Goal: Transaction & Acquisition: Purchase product/service

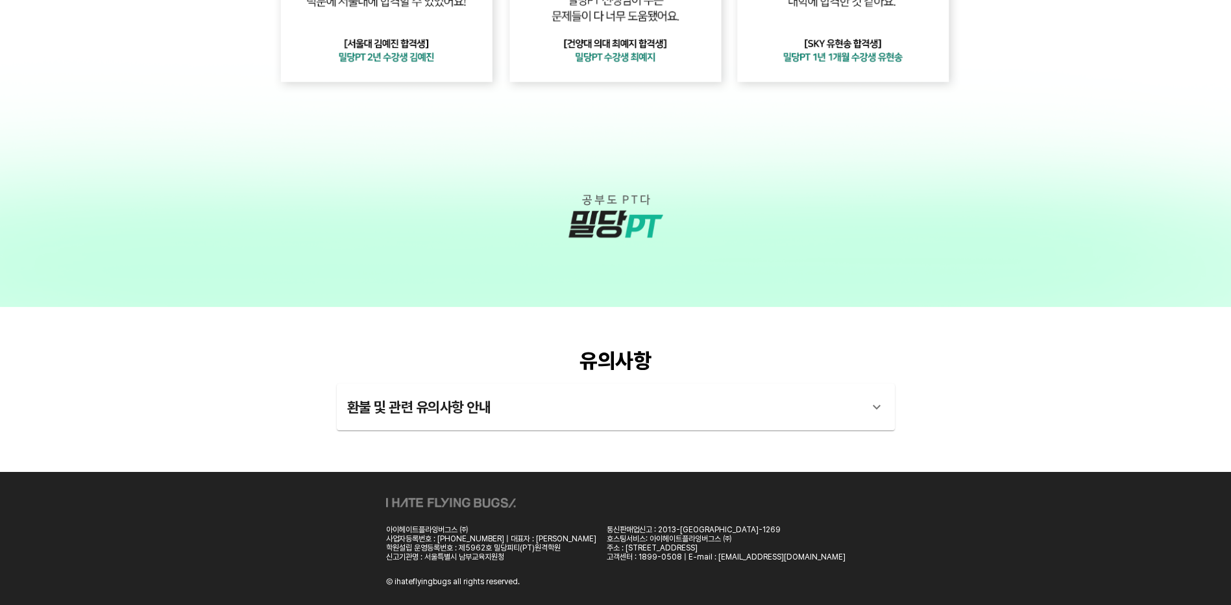
scroll to position [2077, 0]
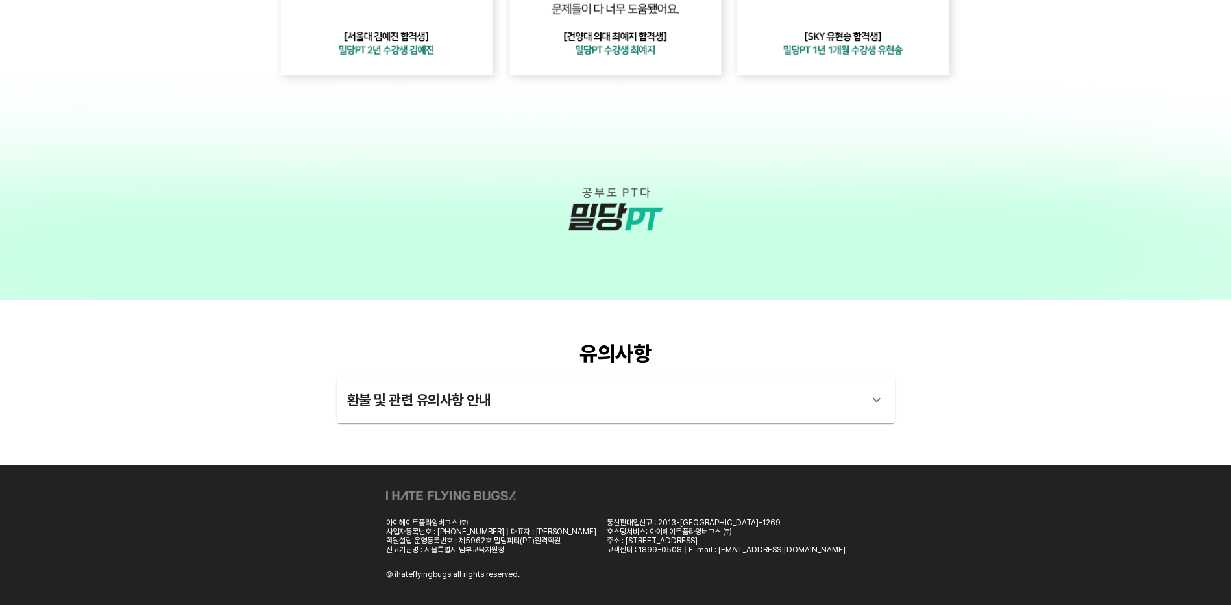
click at [856, 395] on div "환불 및 관련 유의사항 안내" at bounding box center [604, 399] width 514 height 31
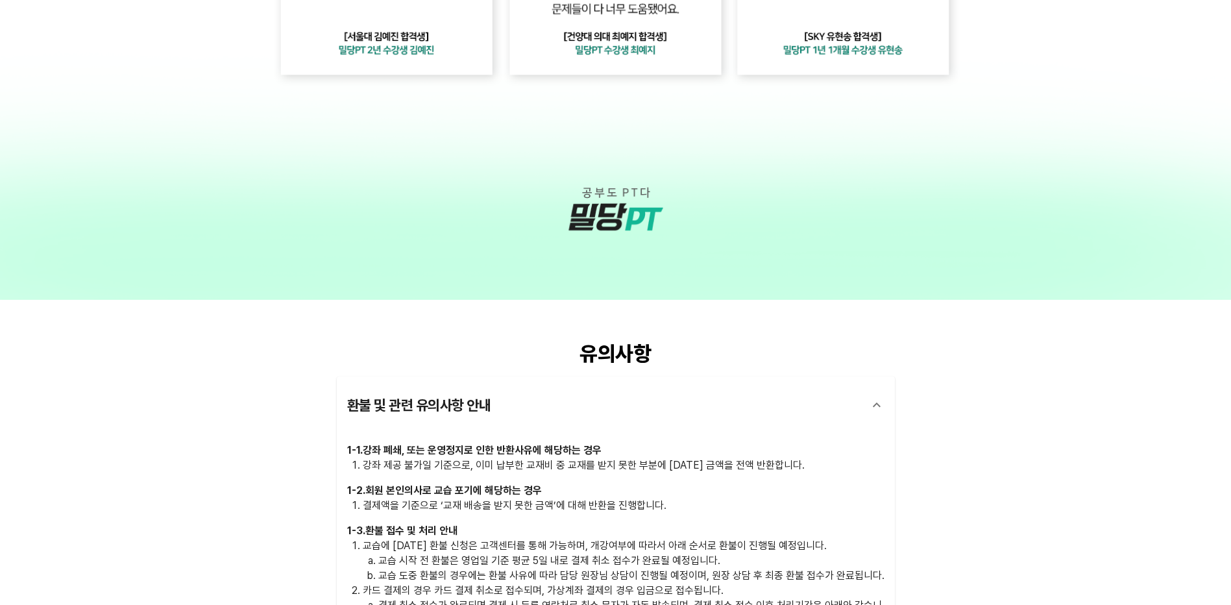
click at [856, 395] on div "환불 및 관련 유의사항 안내" at bounding box center [604, 404] width 514 height 31
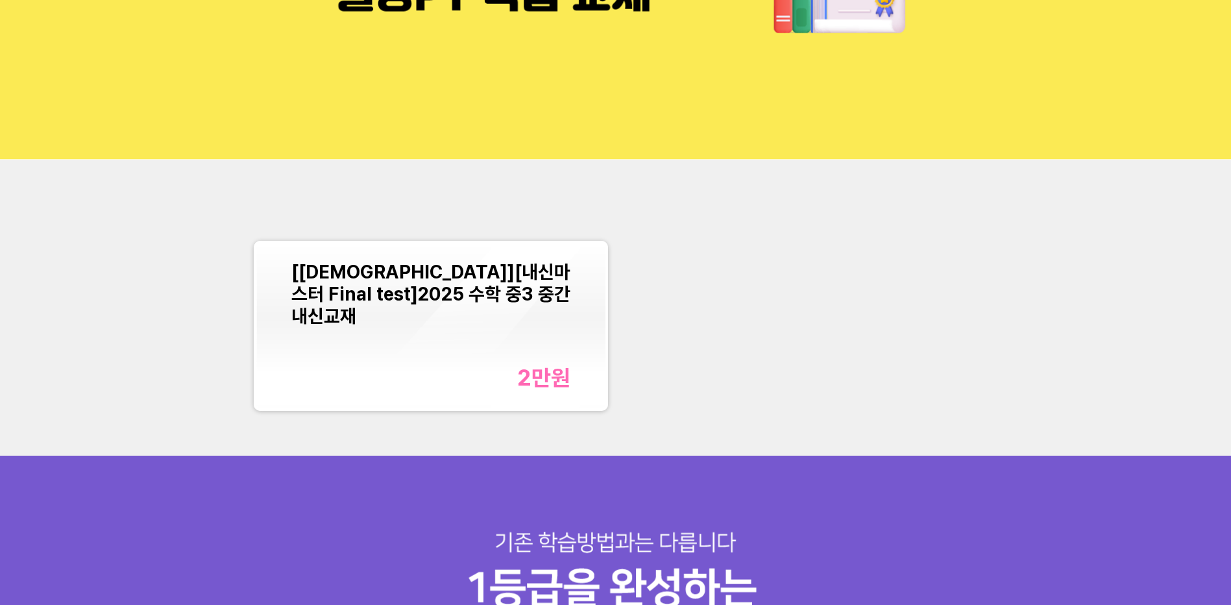
scroll to position [131, 0]
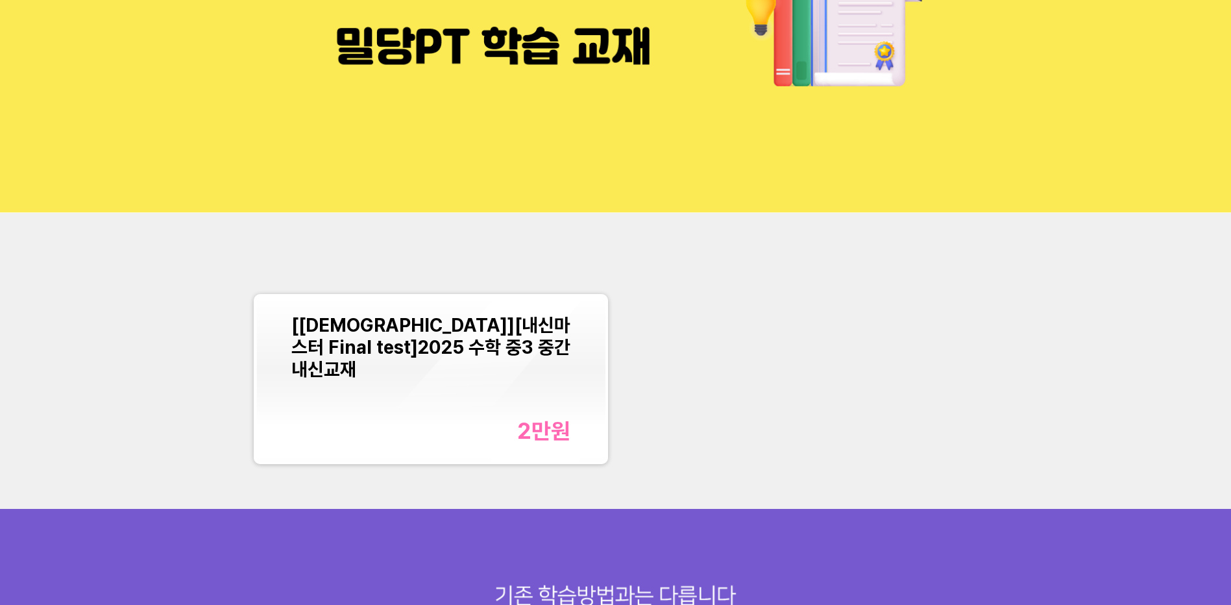
click at [377, 329] on span "[[DEMOGRAPHIC_DATA]][내신마스터 Final test]2025 수학 중3 중간 내신교재" at bounding box center [430, 347] width 279 height 66
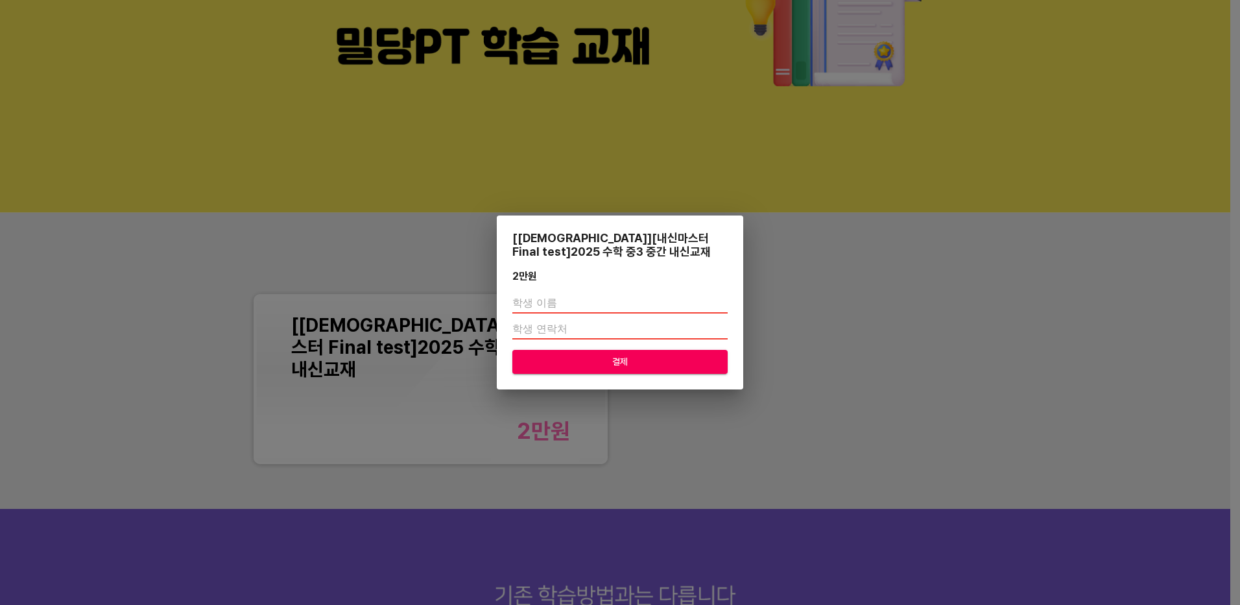
click at [634, 298] on input "text" at bounding box center [619, 303] width 215 height 21
type input "[PERSON_NAME]"
type input "01050544320"
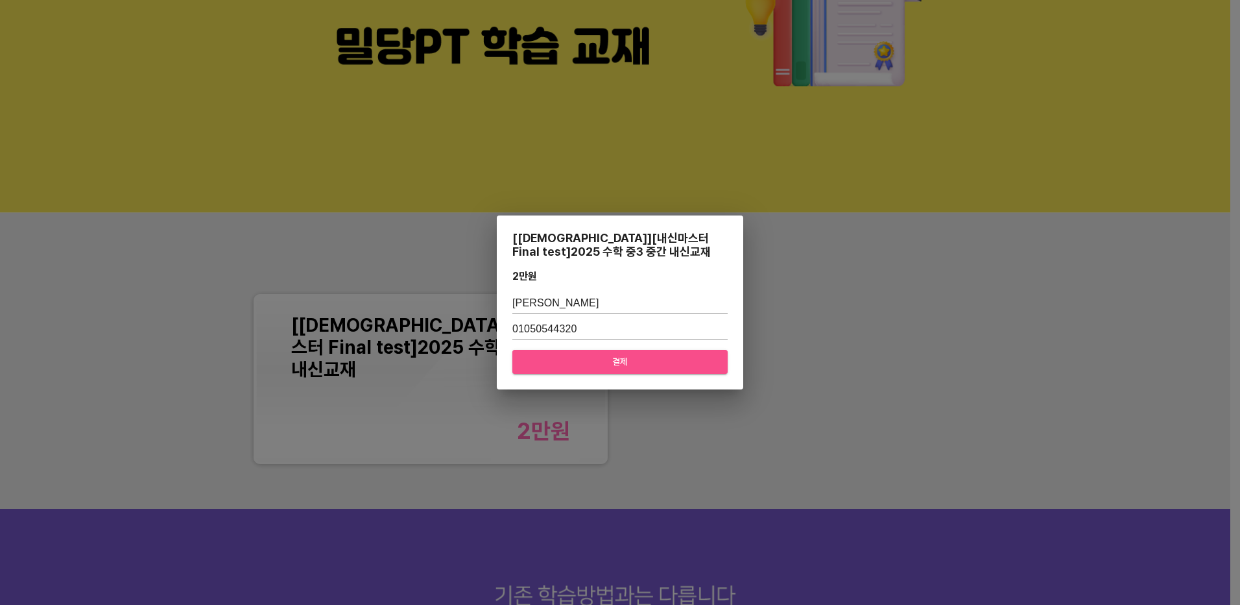
click at [616, 365] on span "결제" at bounding box center [620, 362] width 195 height 16
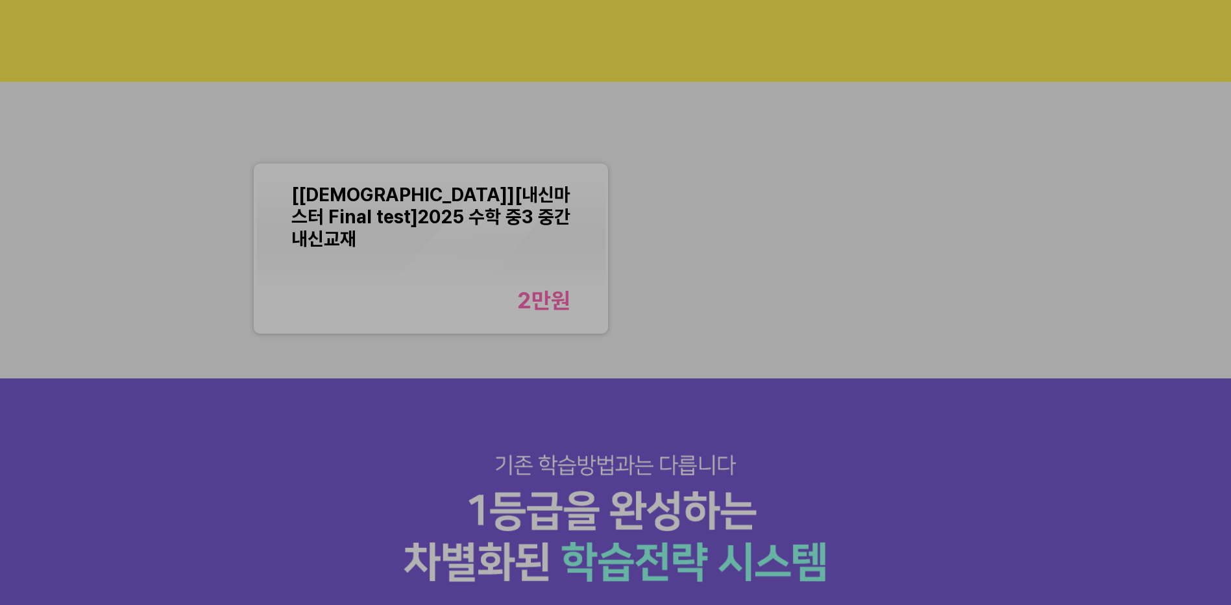
scroll to position [196, 0]
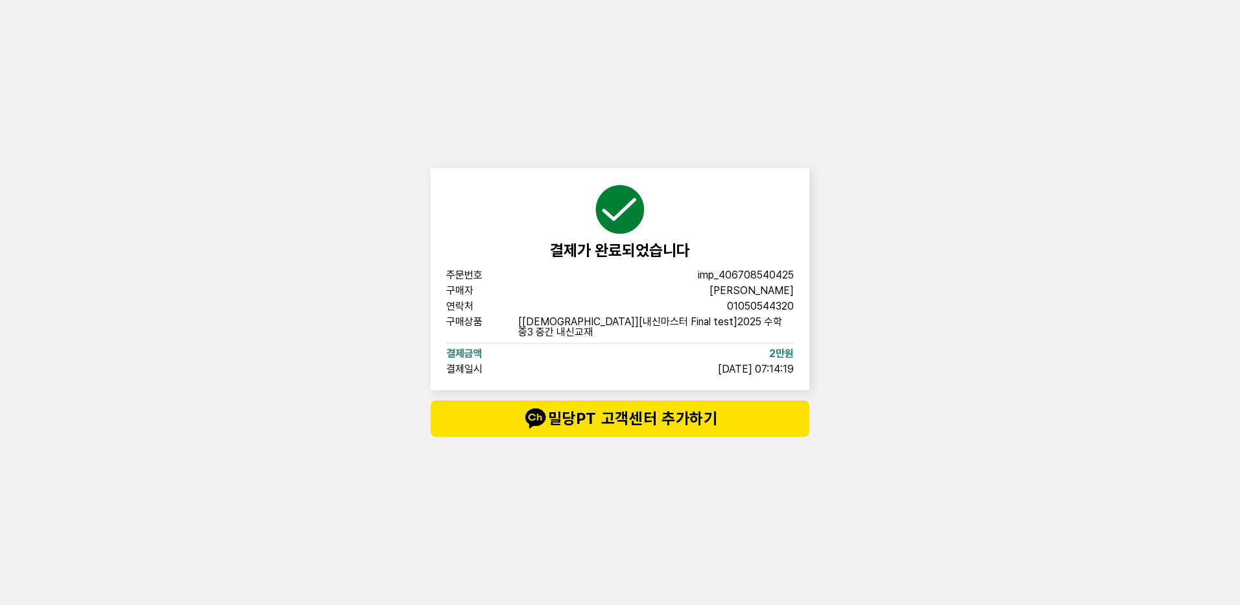
drag, startPoint x: 903, startPoint y: 303, endPoint x: 906, endPoint y: 293, distance: 10.7
click at [904, 303] on div "결제가 완료되었습니다 주문번호 imp_[PHONE_NUMBER] 구매자 안예은 연락처 01050544320 구매상품 [교재][내신마스터 Fin…" at bounding box center [620, 302] width 1240 height 605
